Goal: Find contact information: Find contact information

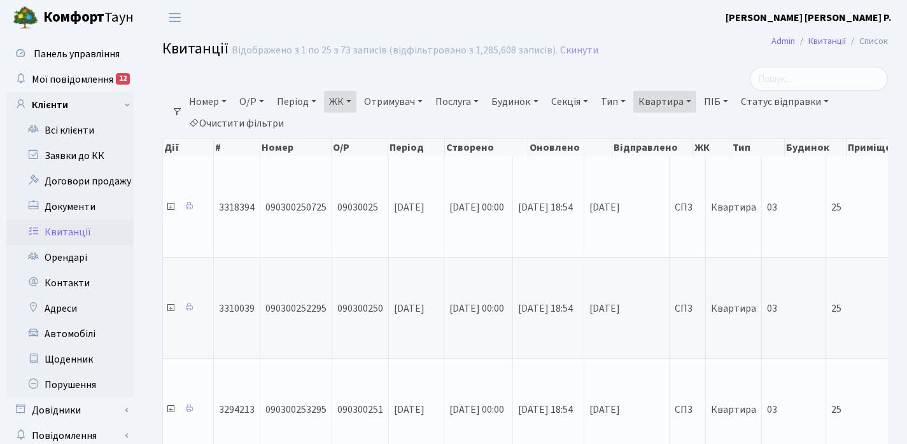
select select "25"
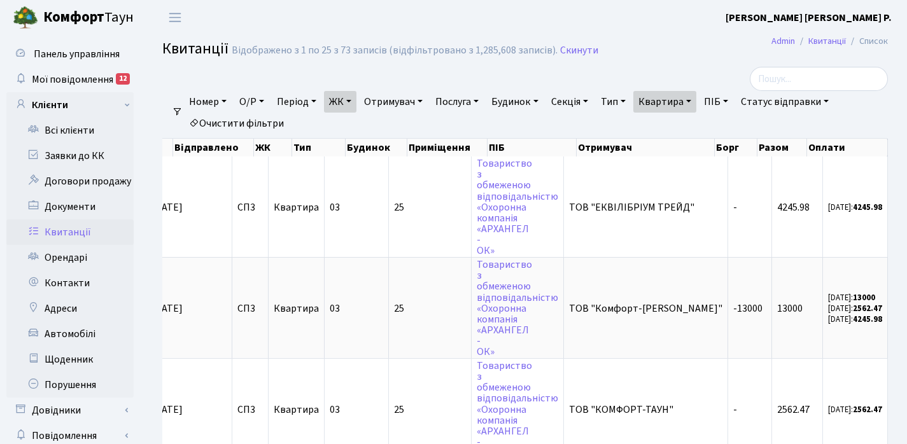
click at [696, 97] on link "Квартира" at bounding box center [664, 102] width 63 height 22
type input "2"
type input "98"
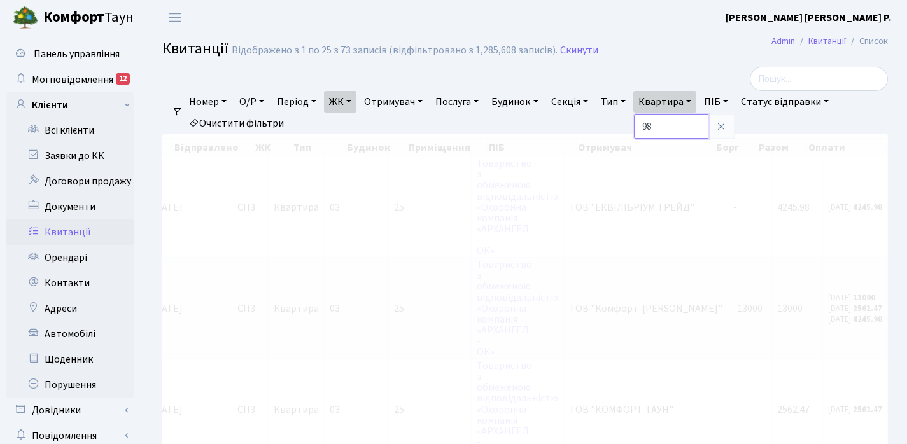
scroll to position [0, 405]
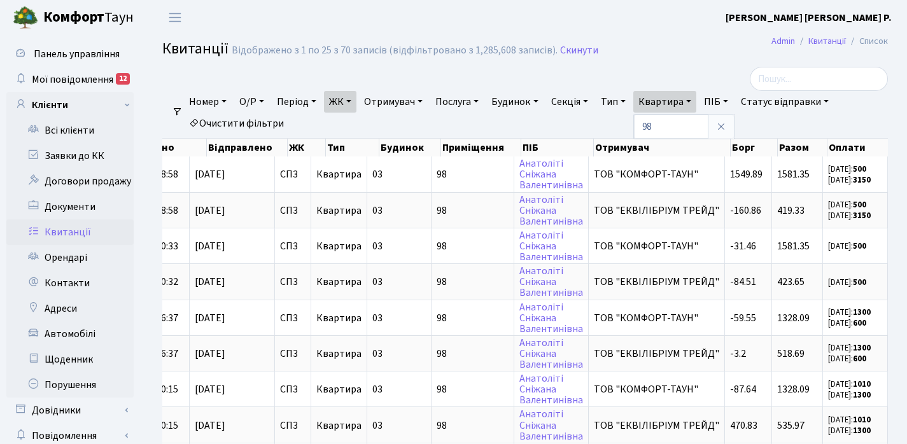
click at [351, 97] on link "ЖК" at bounding box center [340, 102] width 32 height 22
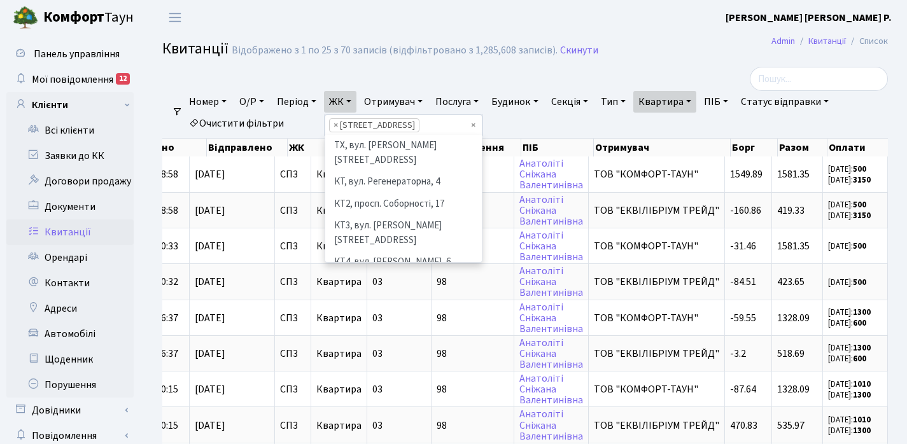
scroll to position [220, 0]
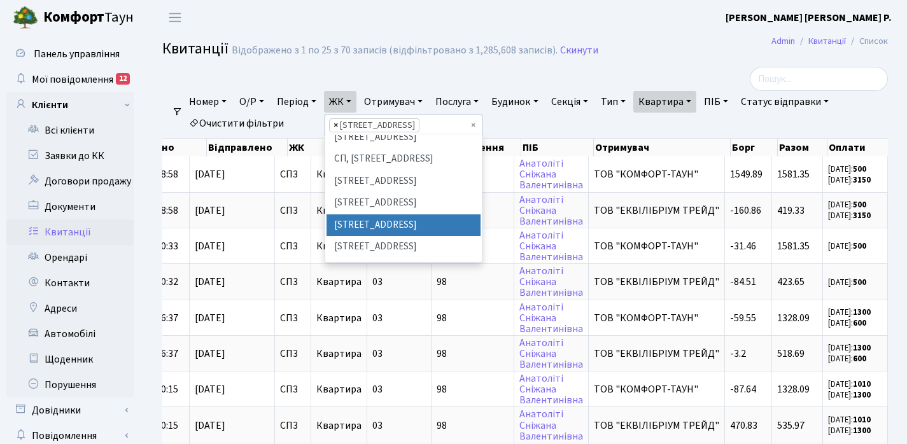
click at [338, 123] on span "×" at bounding box center [335, 125] width 4 height 13
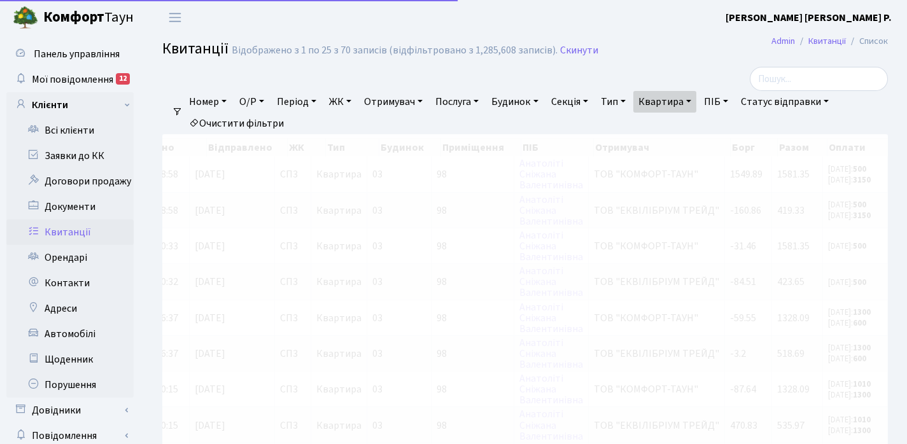
click at [355, 102] on link "ЖК" at bounding box center [340, 102] width 32 height 22
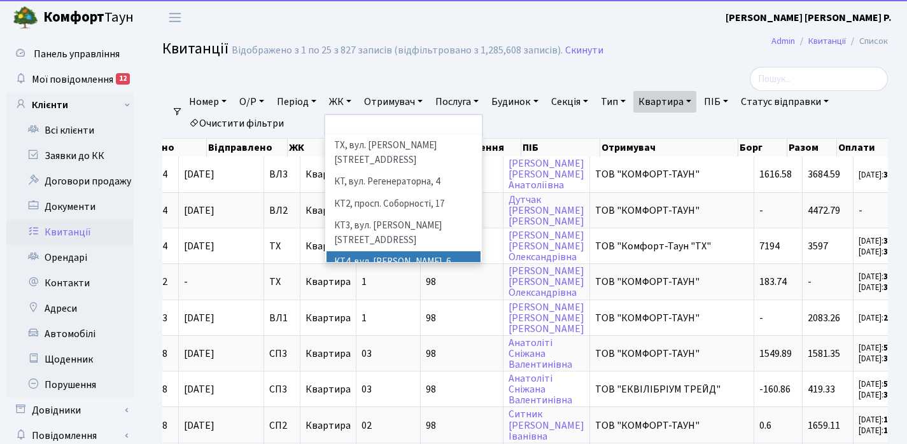
click at [375, 251] on li "КТ4, вул. [PERSON_NAME], 6" at bounding box center [403, 262] width 154 height 22
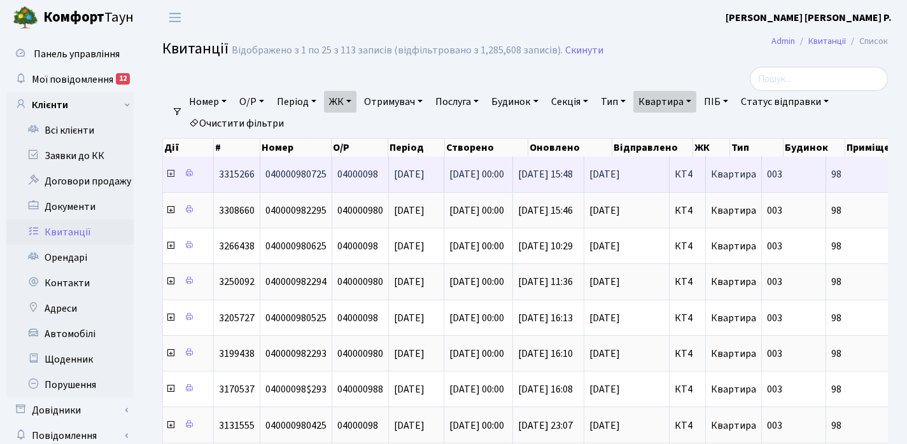
click at [172, 178] on icon at bounding box center [170, 174] width 10 height 10
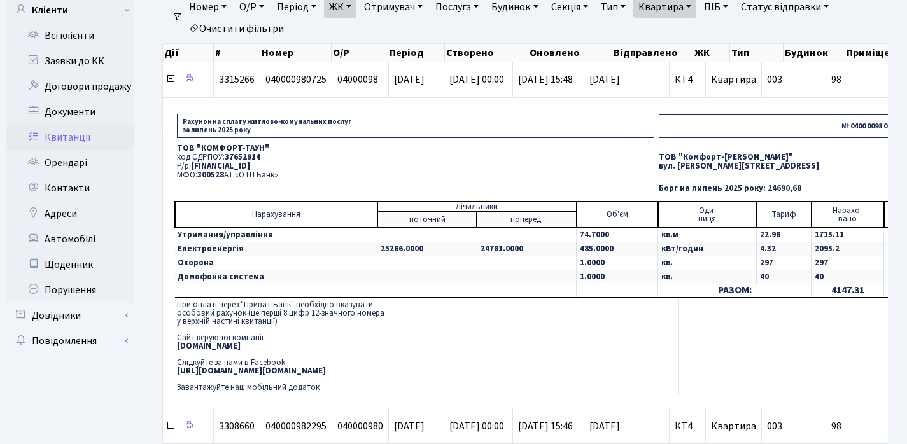
drag, startPoint x: 178, startPoint y: 149, endPoint x: 279, endPoint y: 165, distance: 102.4
click at [279, 165] on td "ТОВ "КОМФОРТ-ТАУН" код ЄДРПОУ: 37652914 Р/р: [FINANCIAL_ID] МФО: 300528 АТ «ОТП…" at bounding box center [415, 161] width 483 height 41
drag, startPoint x: 178, startPoint y: 146, endPoint x: 281, endPoint y: 173, distance: 106.5
click at [281, 173] on td "ТОВ "КОМФОРТ-ТАУН" код ЄДРПОУ: 37652914 Р/р: [FINANCIAL_ID] МФО: 300528 АТ «ОТП…" at bounding box center [415, 161] width 483 height 41
copy td "ТОВ "КОМФОРТ-ТАУН" код ЄДРПОУ: 37652914 Р/р: [FINANCIAL_ID] МФО: 300528 АТ «ОТП…"
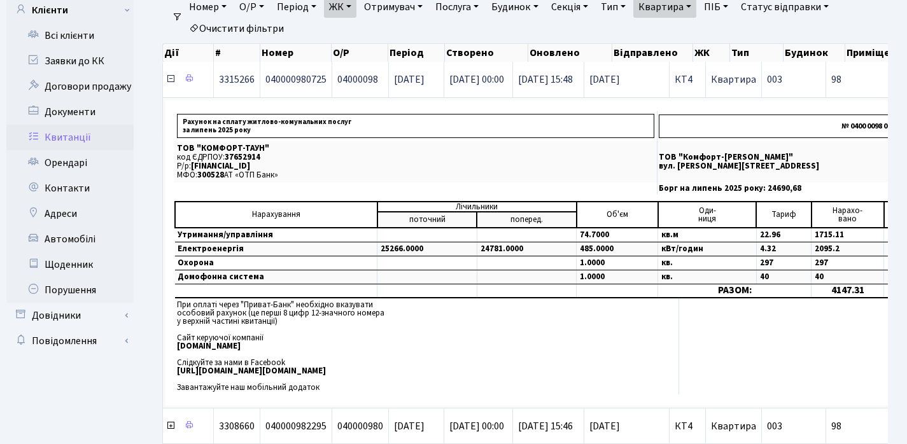
click at [169, 77] on icon at bounding box center [170, 79] width 10 height 10
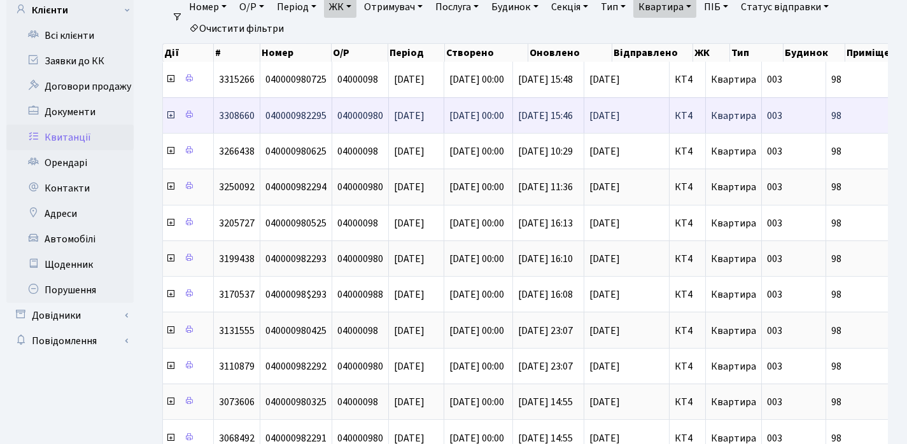
click at [172, 118] on icon at bounding box center [170, 115] width 10 height 10
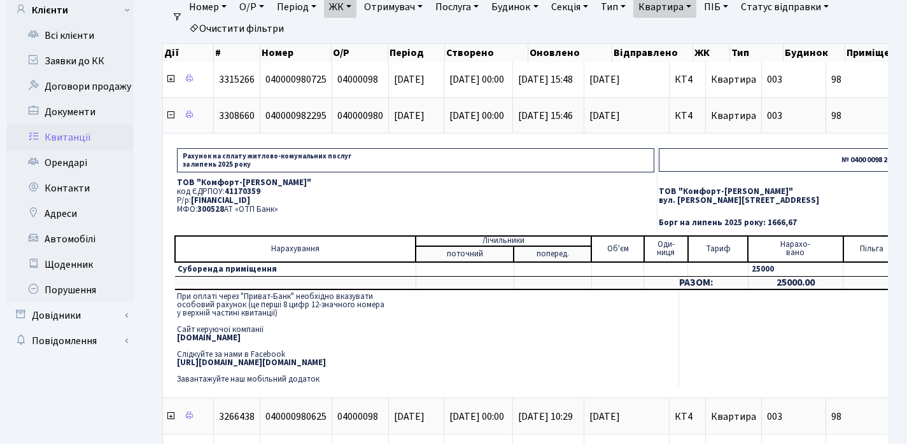
drag, startPoint x: 177, startPoint y: 182, endPoint x: 280, endPoint y: 208, distance: 106.3
click at [280, 208] on td "ТОВ "Комфорт-Таун Ріелт" код ЄДРПОУ: 41170359 Р/р: [FINANCIAL_ID] МФО: 300528 А…" at bounding box center [415, 196] width 483 height 41
copy td "ТОВ "Комфорт-Таун Ріелт" код ЄДРПОУ: 41170359 Р/р: [FINANCIAL_ID] МФО: 300528 А…"
